Goal: Task Accomplishment & Management: Use online tool/utility

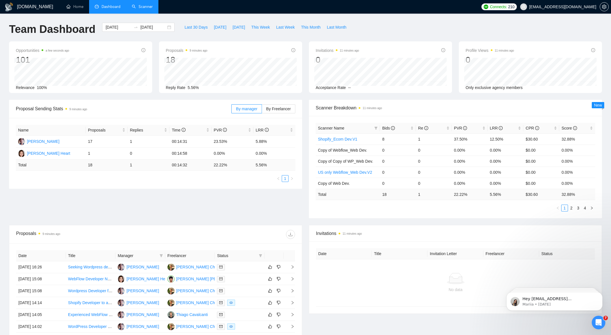
click at [150, 8] on link "Scanner" at bounding box center [142, 6] width 21 height 5
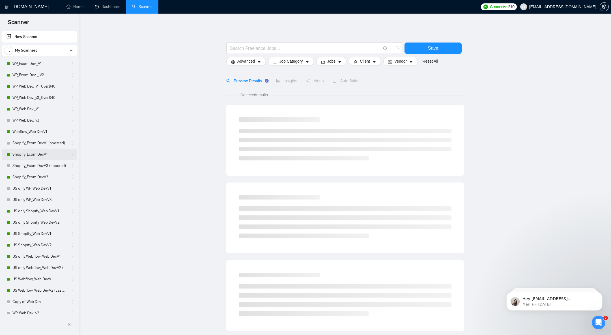
click at [29, 151] on link "Shopify_Ecom Dev.V1" at bounding box center [39, 154] width 54 height 11
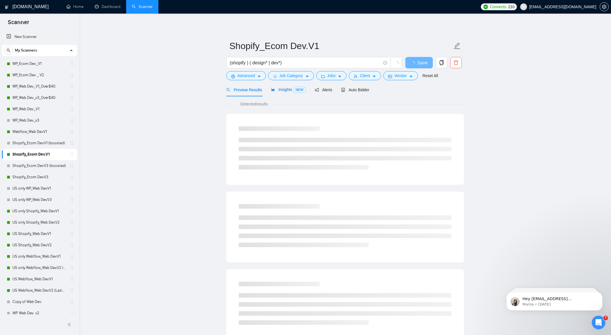
click at [287, 89] on span "Insights NEW" at bounding box center [288, 89] width 35 height 5
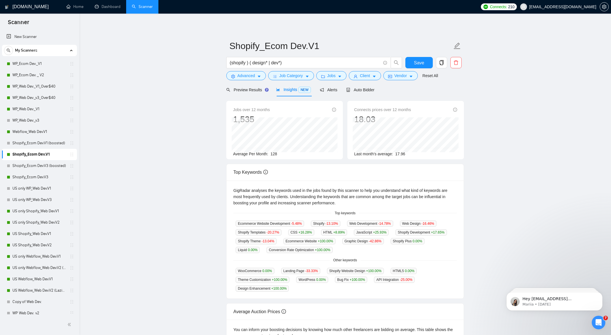
scroll to position [49, 0]
